Goal: Navigation & Orientation: Find specific page/section

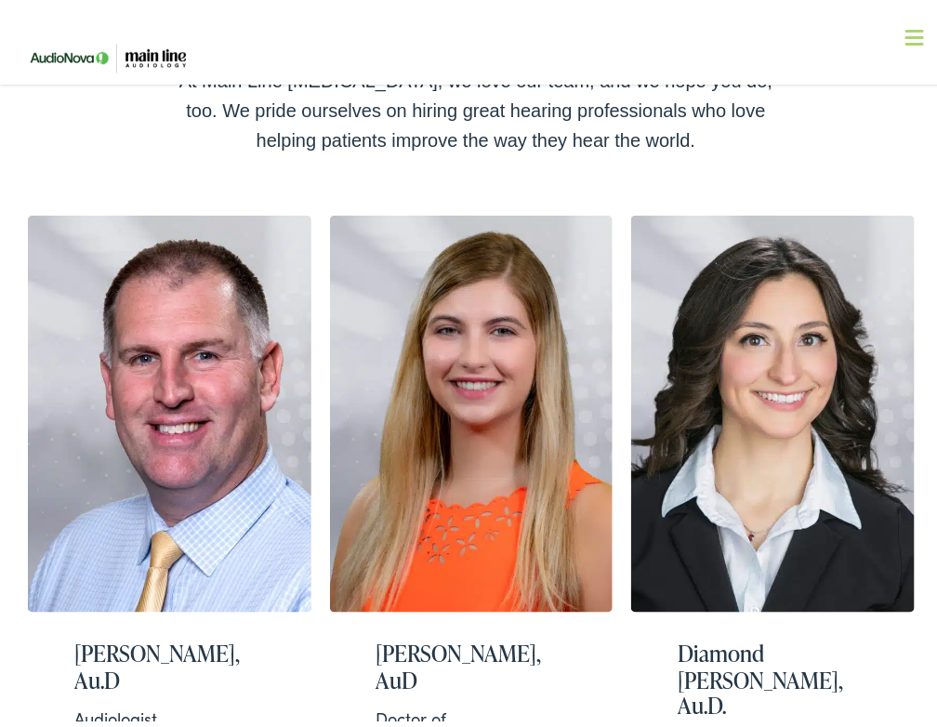
scroll to position [372, 0]
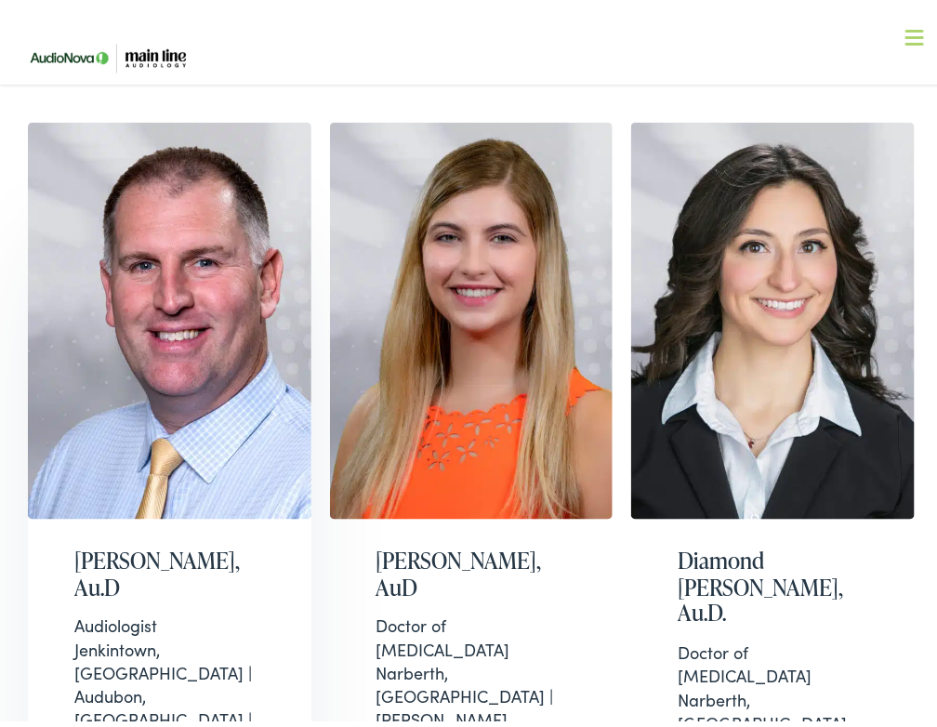
click at [183, 373] on img at bounding box center [170, 315] width 284 height 397
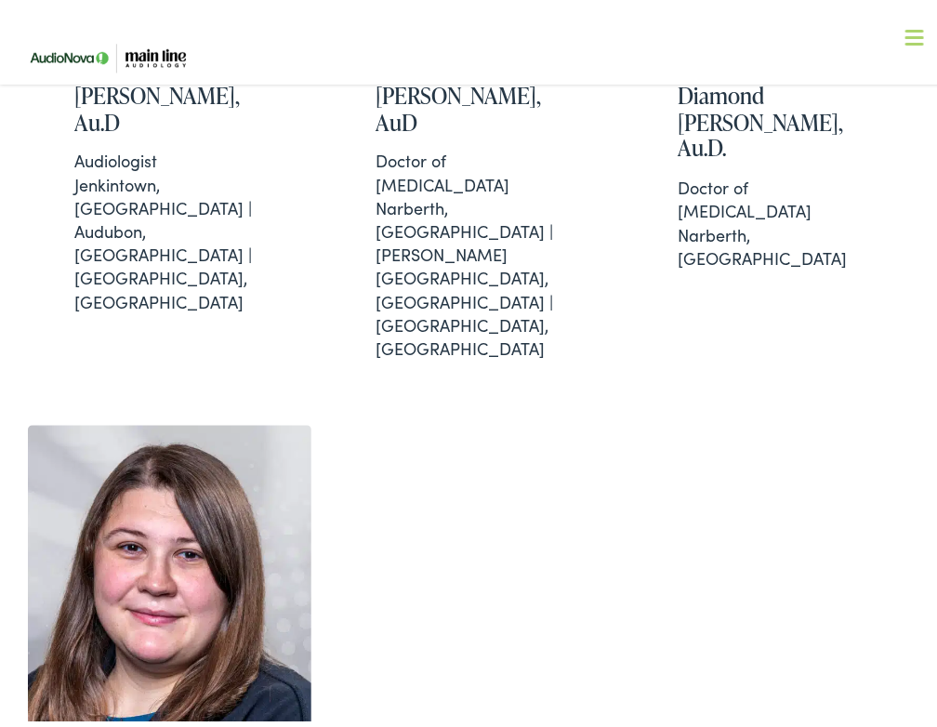
scroll to position [1116, 0]
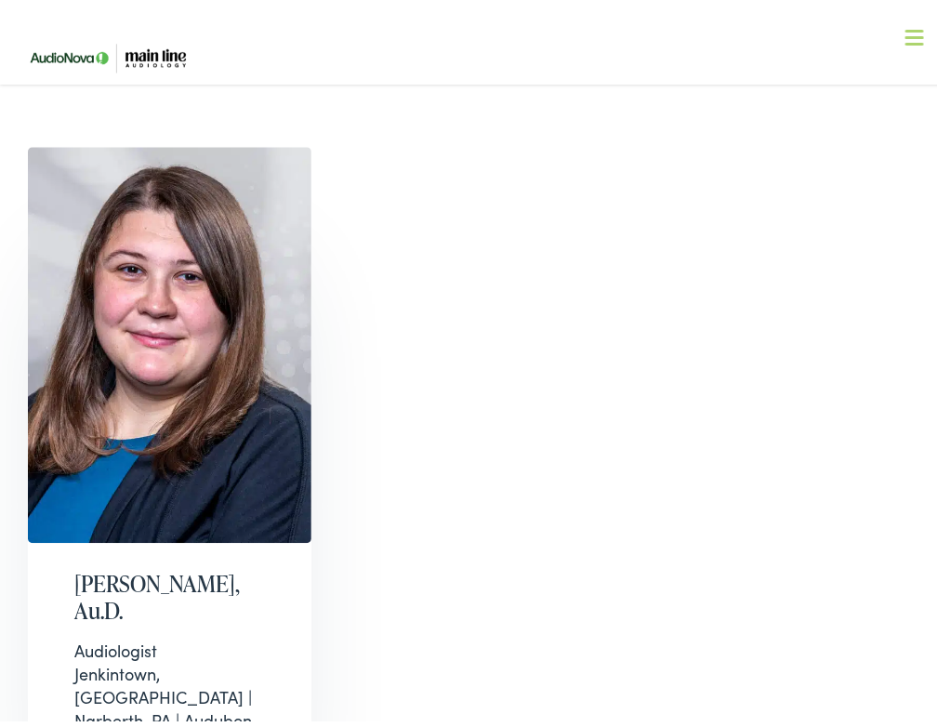
click at [140, 282] on img at bounding box center [170, 339] width 284 height 397
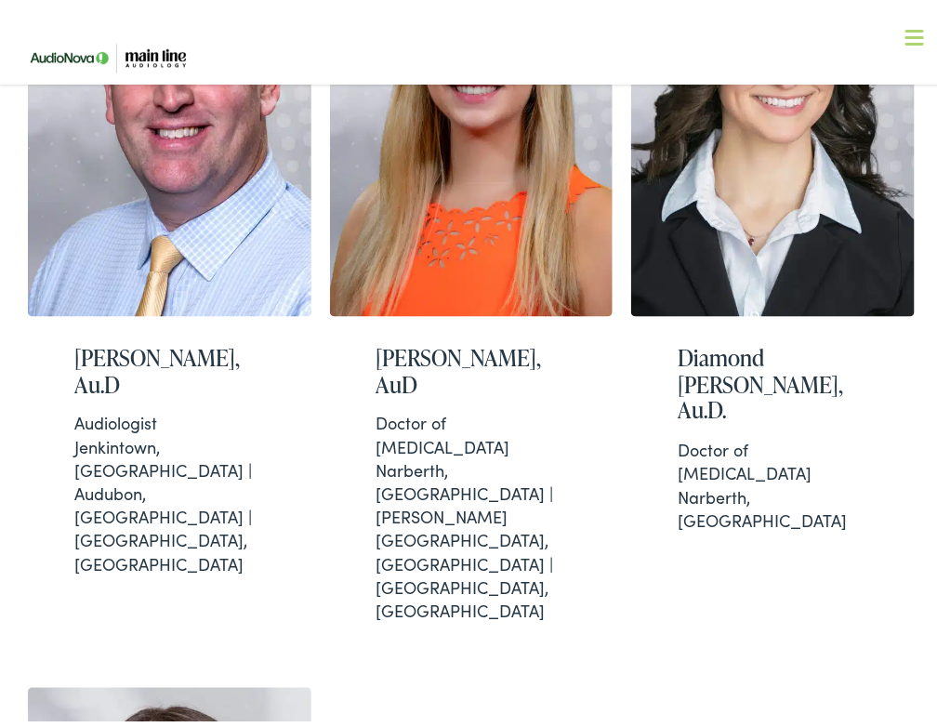
scroll to position [428, 0]
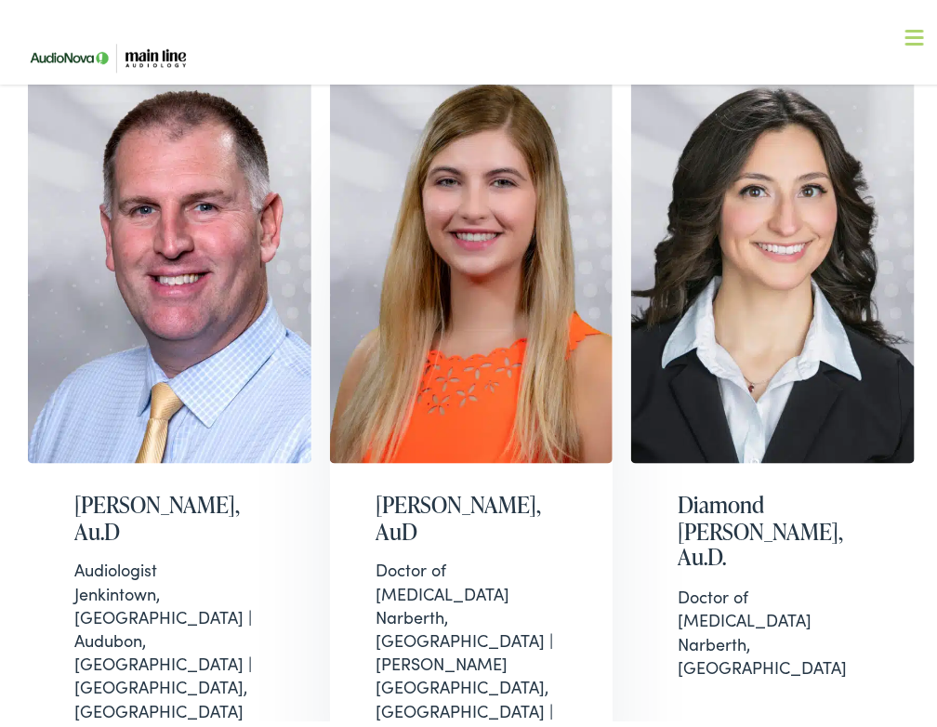
click at [443, 270] on img at bounding box center [472, 259] width 284 height 397
click at [769, 239] on img at bounding box center [773, 259] width 284 height 397
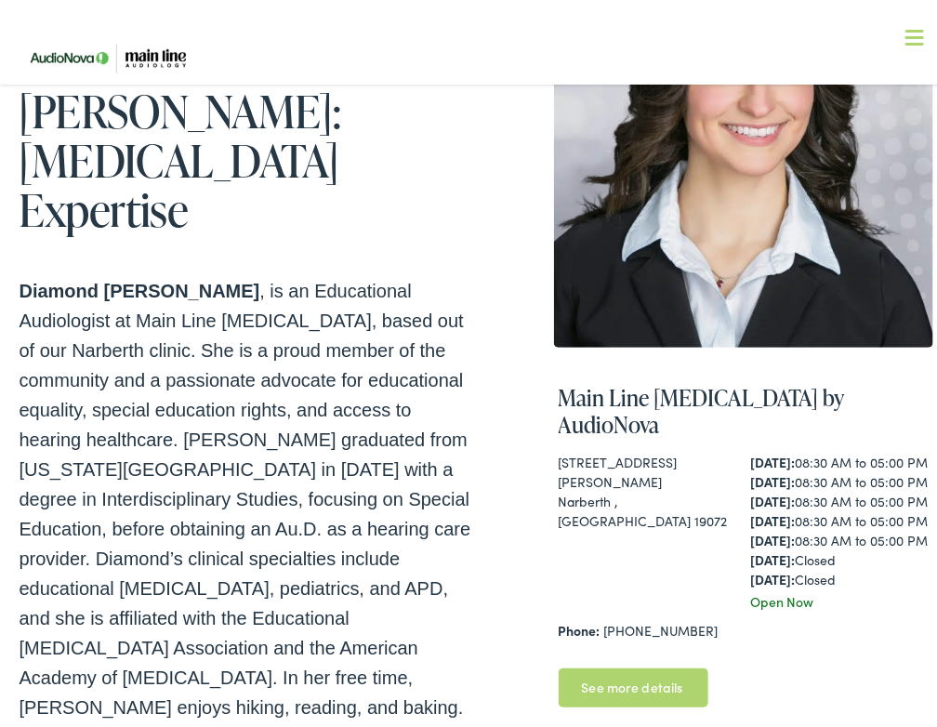
scroll to position [93, 0]
